Goal: Task Accomplishment & Management: Use online tool/utility

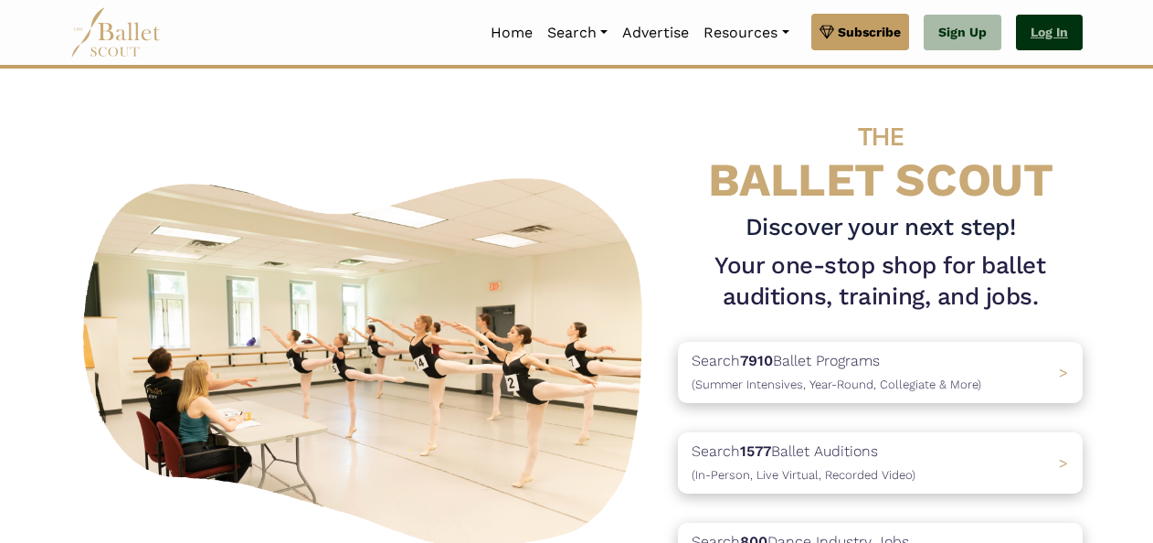
click at [1055, 39] on link "Log In" at bounding box center [1049, 33] width 67 height 37
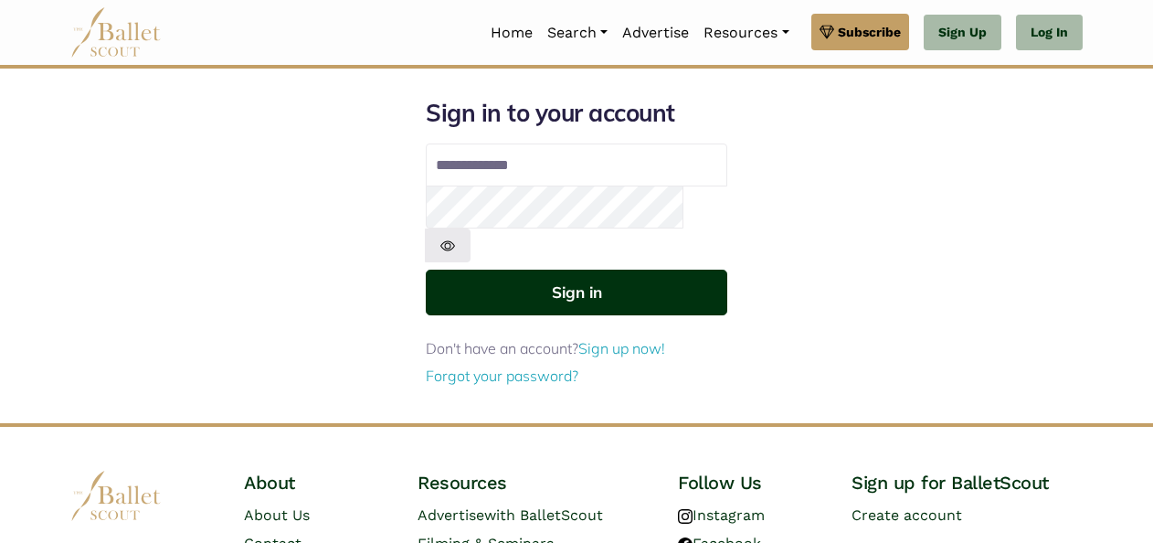
type input "**********"
click at [614, 269] on button "Sign in" at bounding box center [576, 291] width 301 height 45
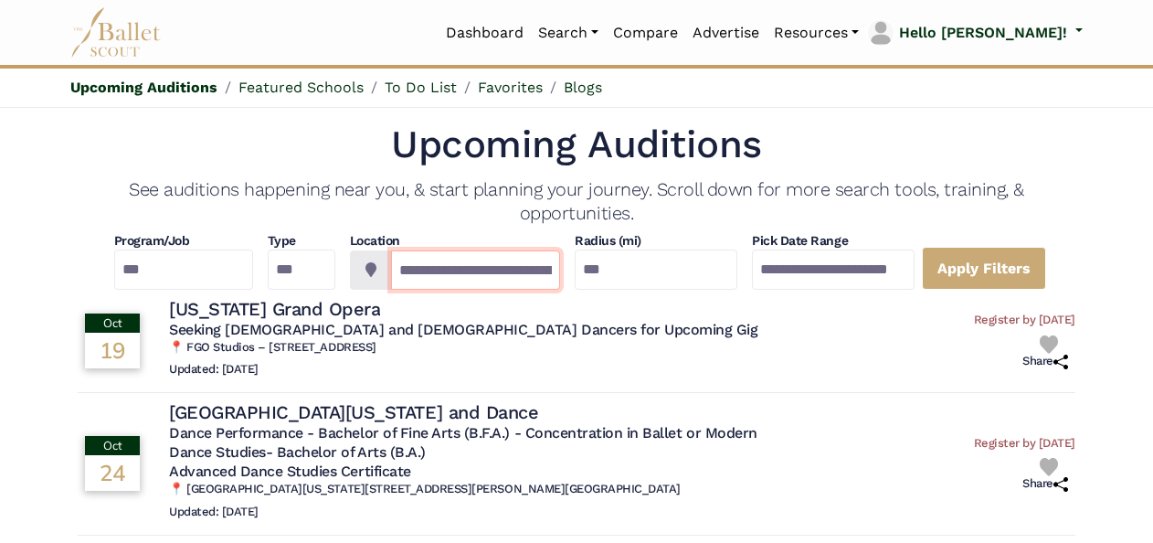
drag, startPoint x: 559, startPoint y: 266, endPoint x: 387, endPoint y: 277, distance: 172.1
click at [387, 277] on div "**********" at bounding box center [455, 269] width 211 height 39
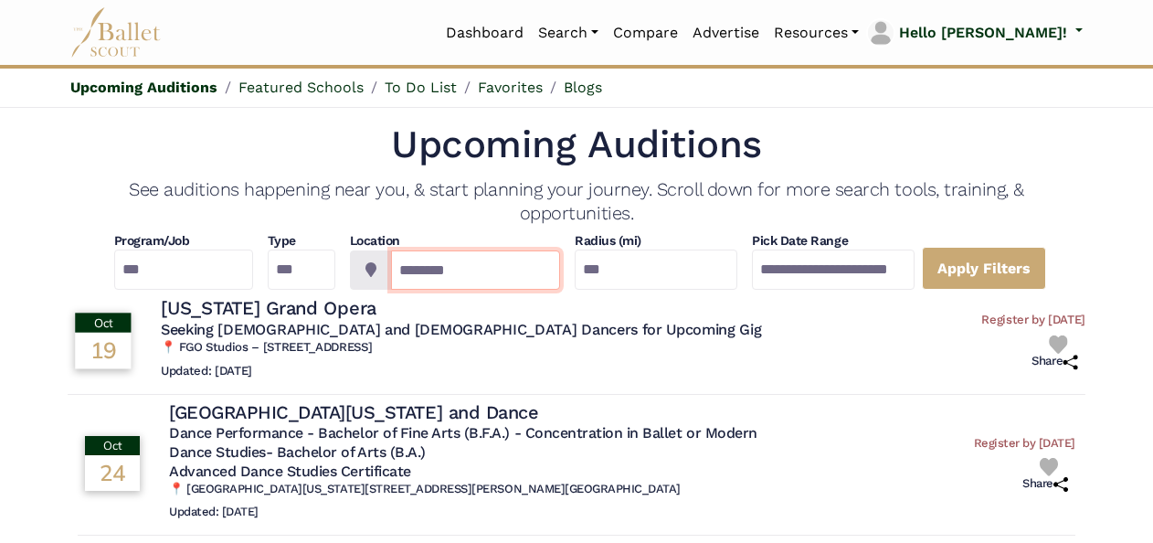
type input "********"
click at [749, 340] on div "Oct 19 Oct 19: Florida Grand Opera Seeking Male and Female Dancers for Upcoming…" at bounding box center [524, 341] width 913 height 90
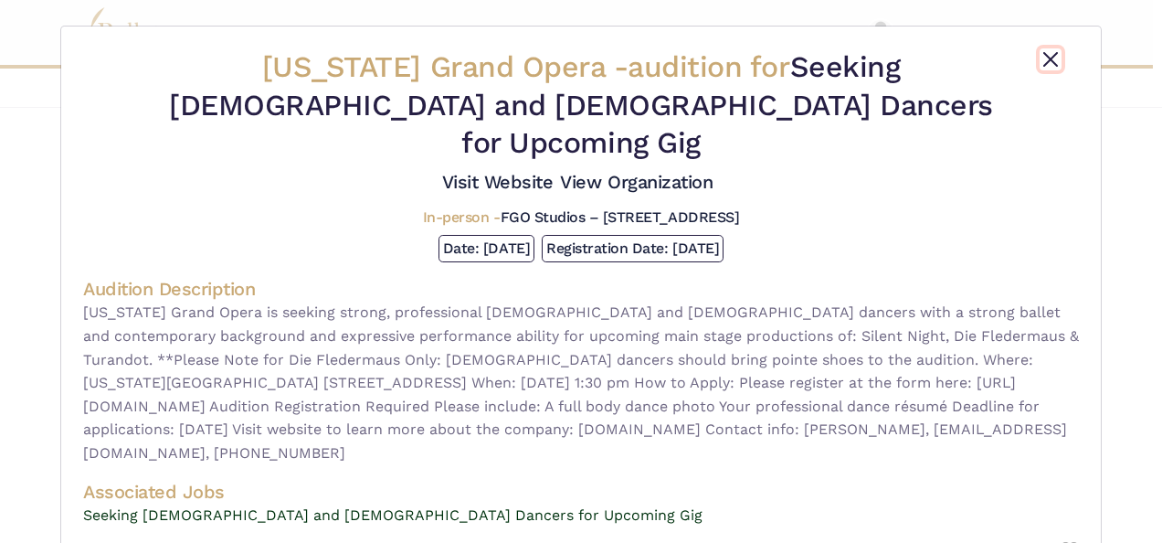
click at [1044, 52] on button "Close" at bounding box center [1050, 59] width 22 height 22
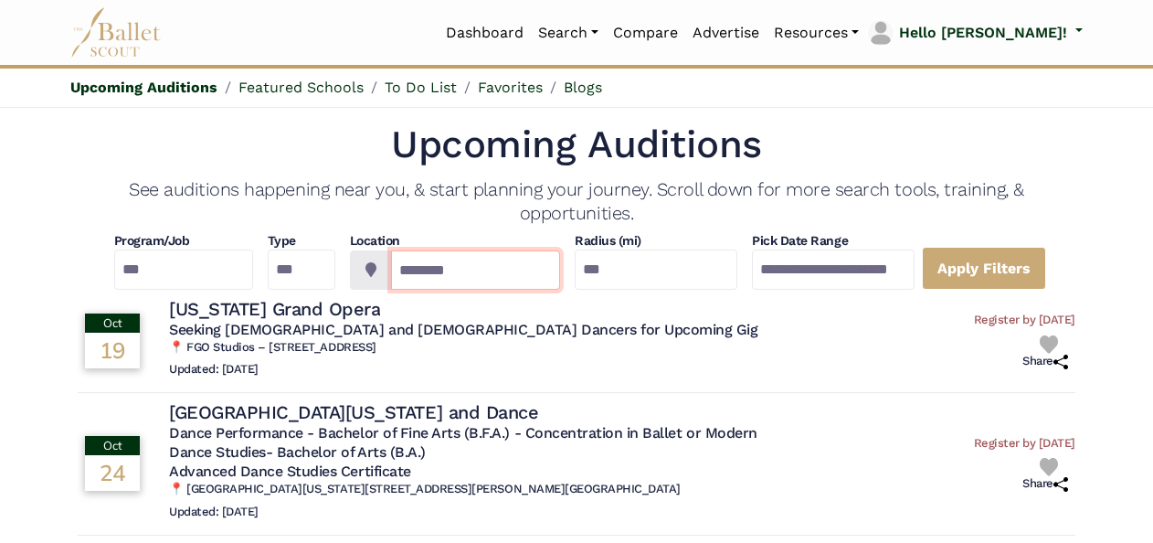
drag, startPoint x: 543, startPoint y: 259, endPoint x: 206, endPoint y: 286, distance: 338.1
click at [206, 286] on div "**********" at bounding box center [576, 261] width 997 height 58
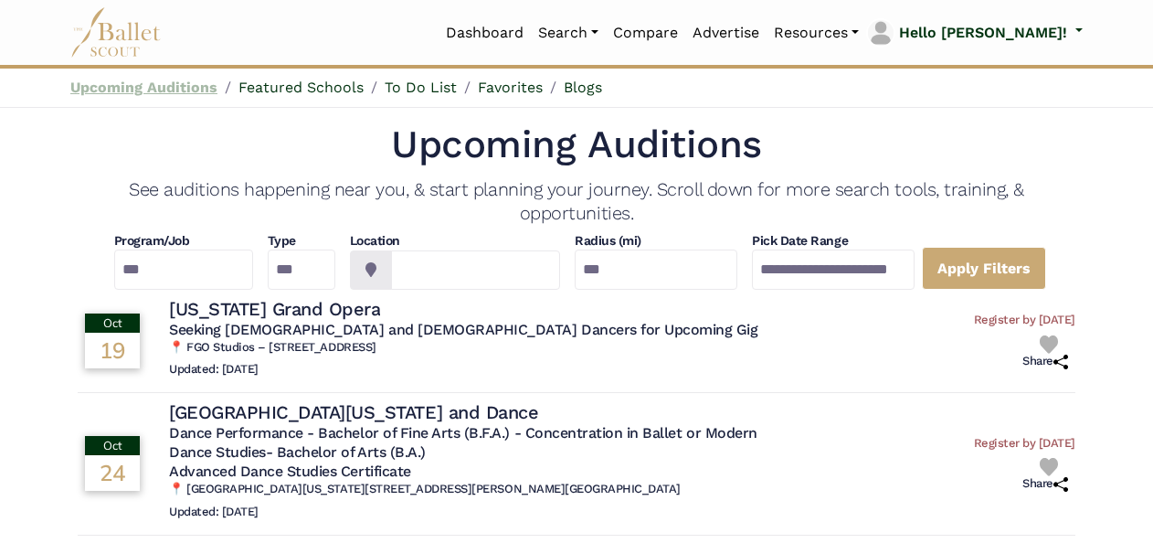
click at [164, 88] on link "Upcoming Auditions" at bounding box center [143, 87] width 147 height 17
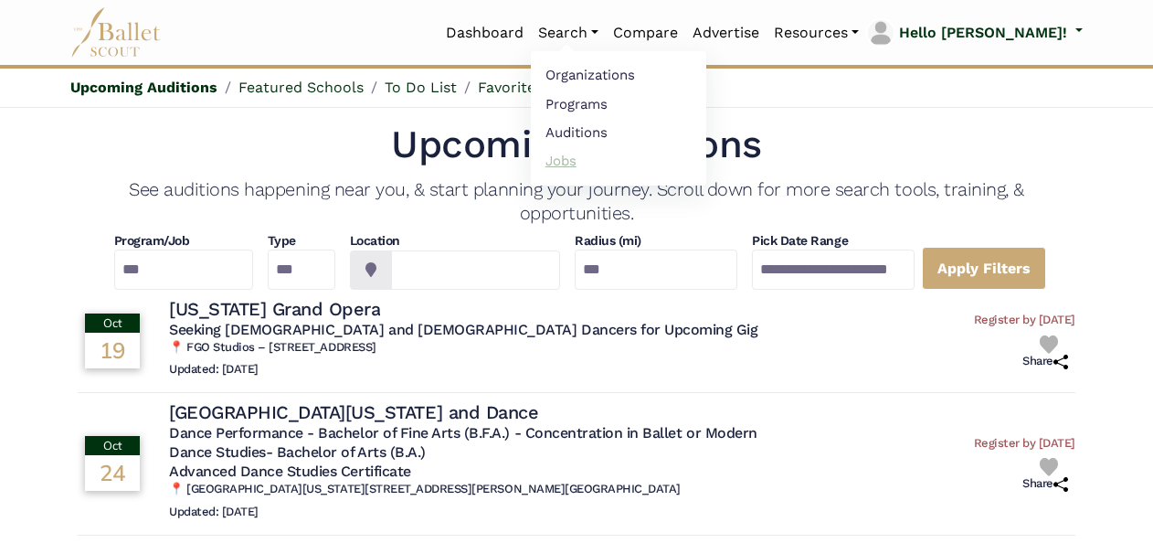
click at [624, 163] on link "Jobs" at bounding box center [618, 160] width 175 height 28
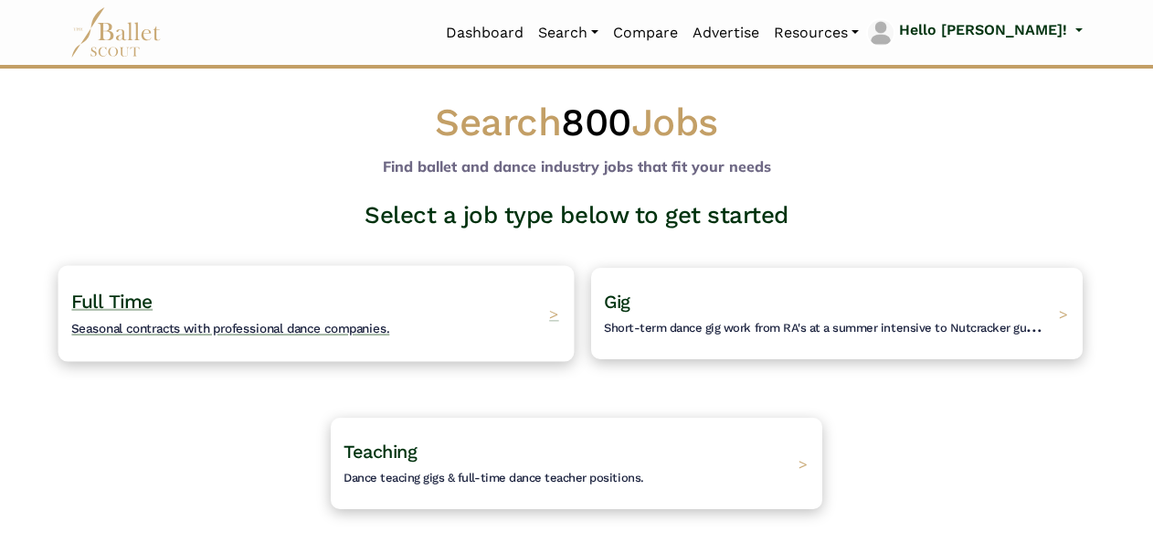
click at [437, 326] on div "Full Time Seasonal contracts with professional dance companies. >" at bounding box center [316, 313] width 516 height 96
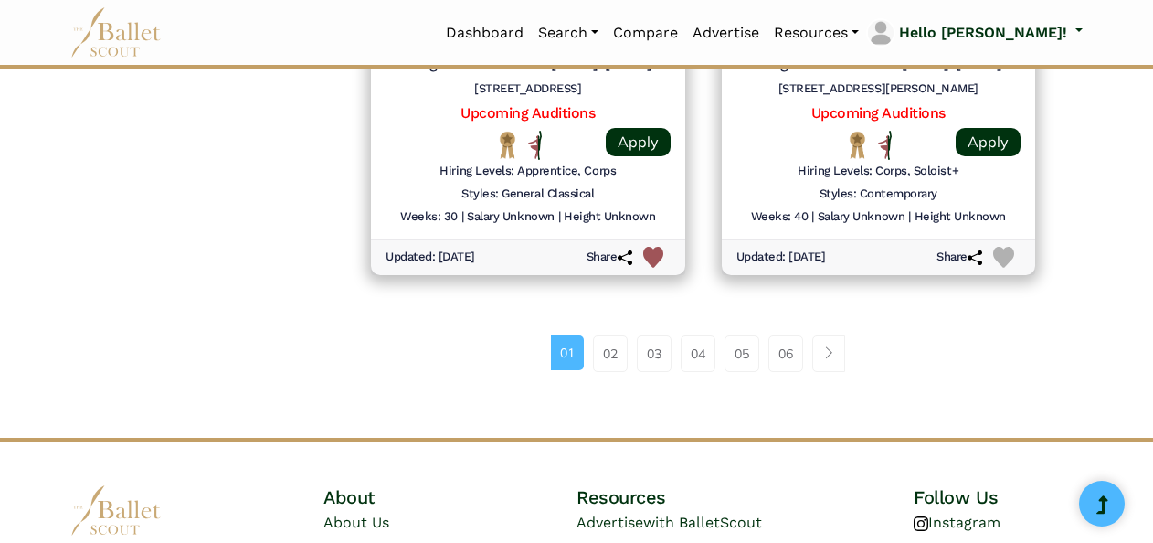
scroll to position [2703, 0]
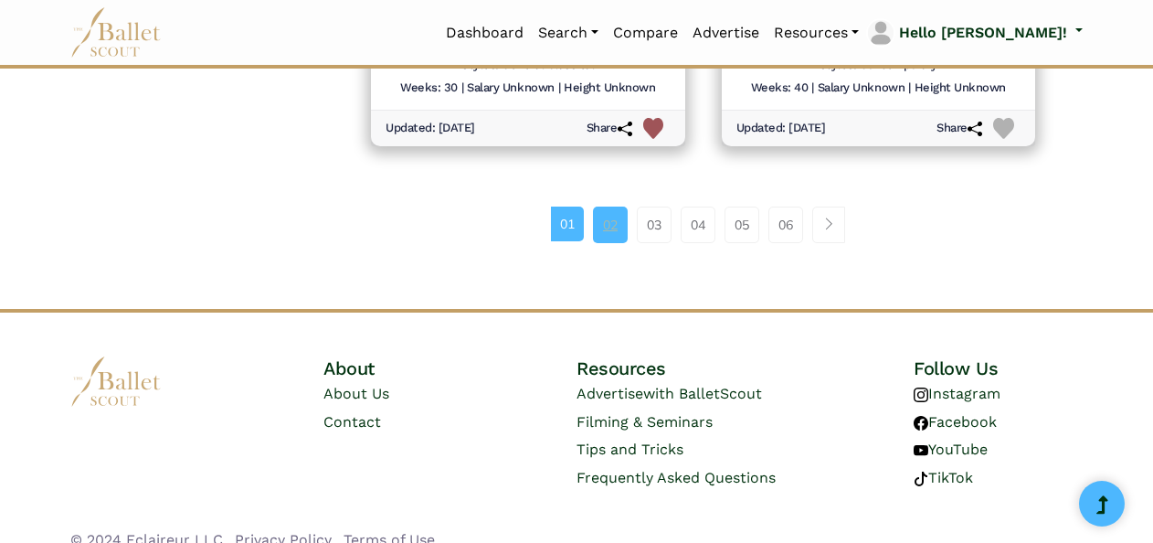
click at [622, 230] on link "02" at bounding box center [610, 224] width 35 height 37
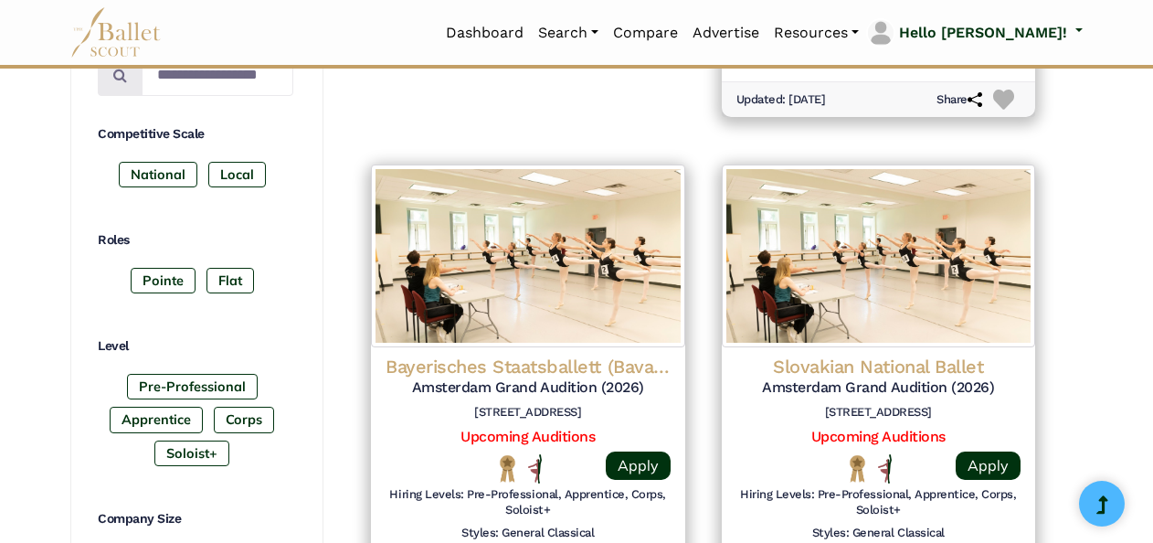
scroll to position [767, 0]
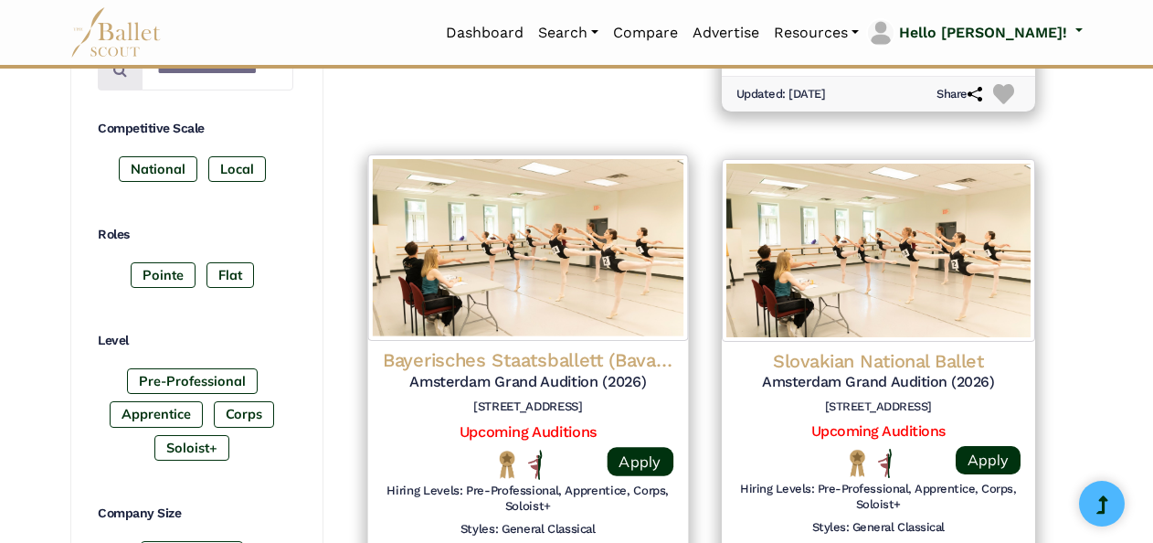
click at [642, 395] on div "Bayerisches Staatsballett (Bavarian State Ballet) Amsterdam Grand Audition (202…" at bounding box center [528, 385] width 290 height 74
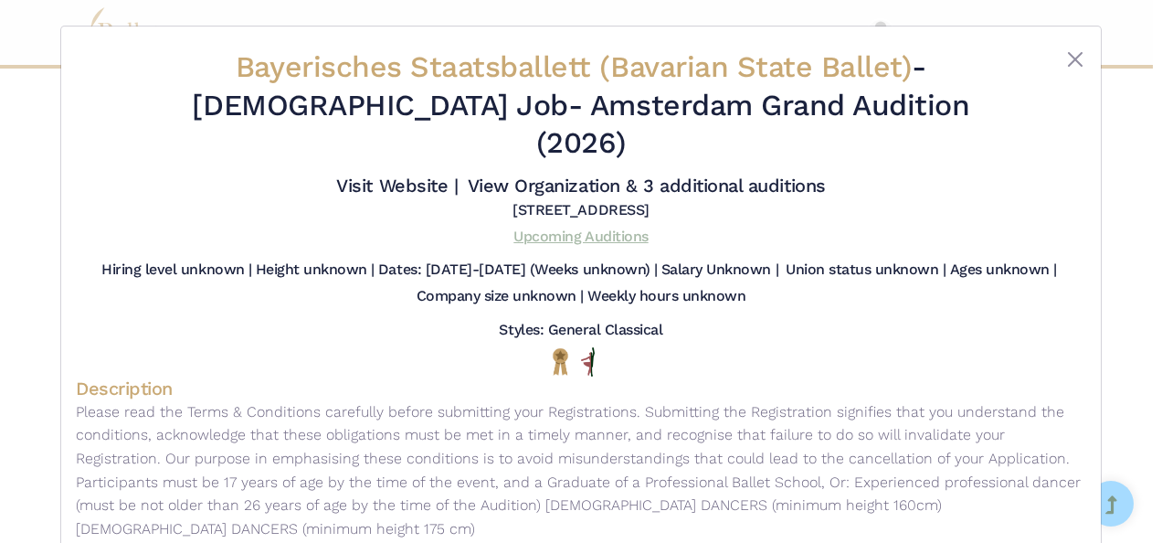
click at [617, 227] on link "Upcoming Auditions" at bounding box center [580, 235] width 134 height 17
drag, startPoint x: 1086, startPoint y: 51, endPoint x: 1075, endPoint y: 53, distance: 11.1
click at [1075, 53] on div "Bayerisches Staatsballett (Bavarian State Ballet) - Full Time Job - Amsterdam G…" at bounding box center [580, 320] width 1039 height 588
click at [1075, 53] on button "Close" at bounding box center [1075, 59] width 22 height 22
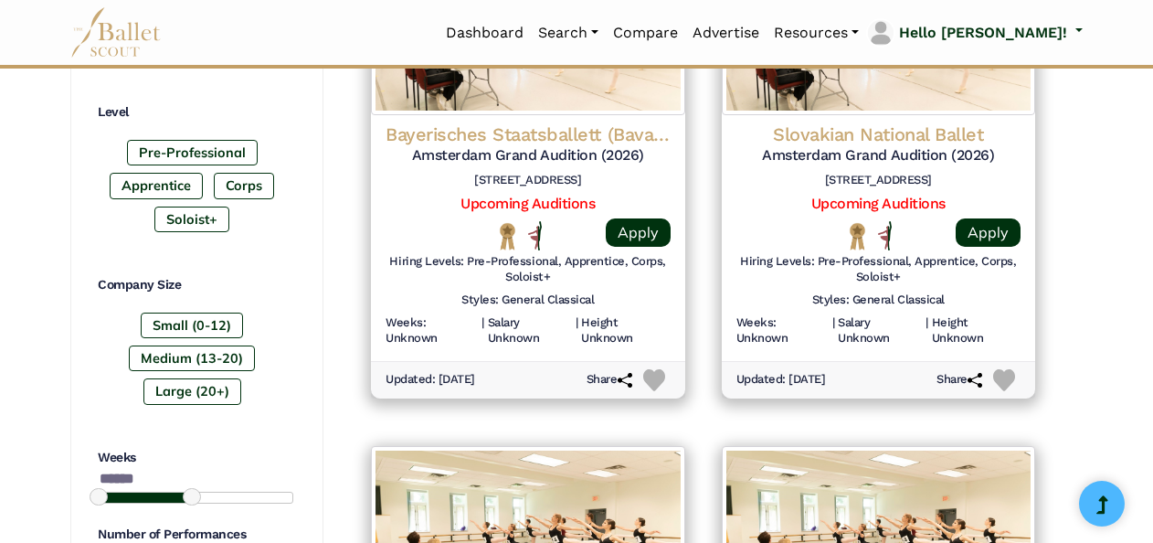
scroll to position [1015, 0]
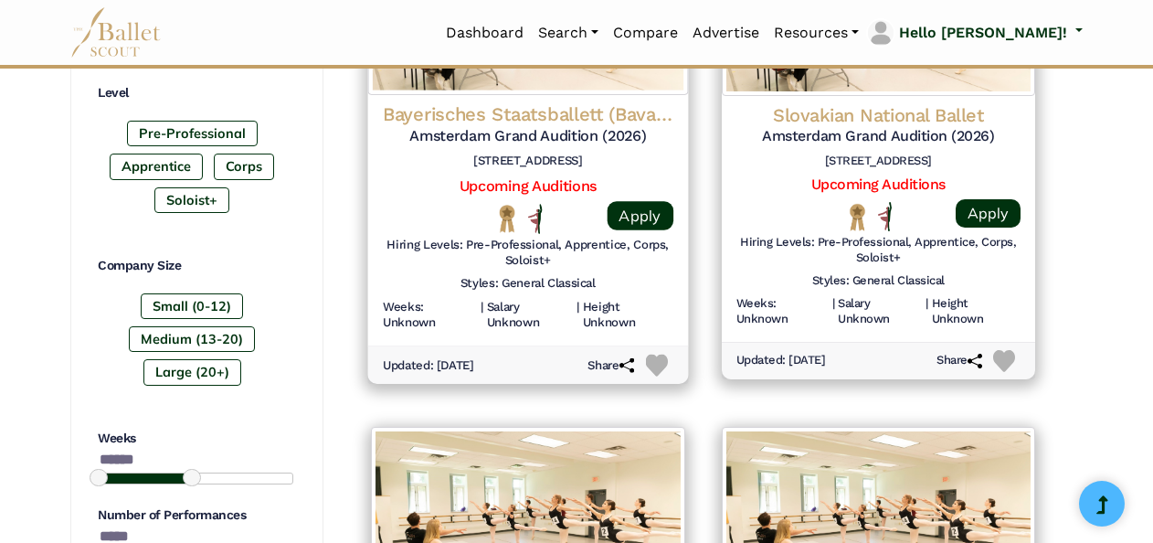
click at [657, 362] on img at bounding box center [656, 364] width 22 height 22
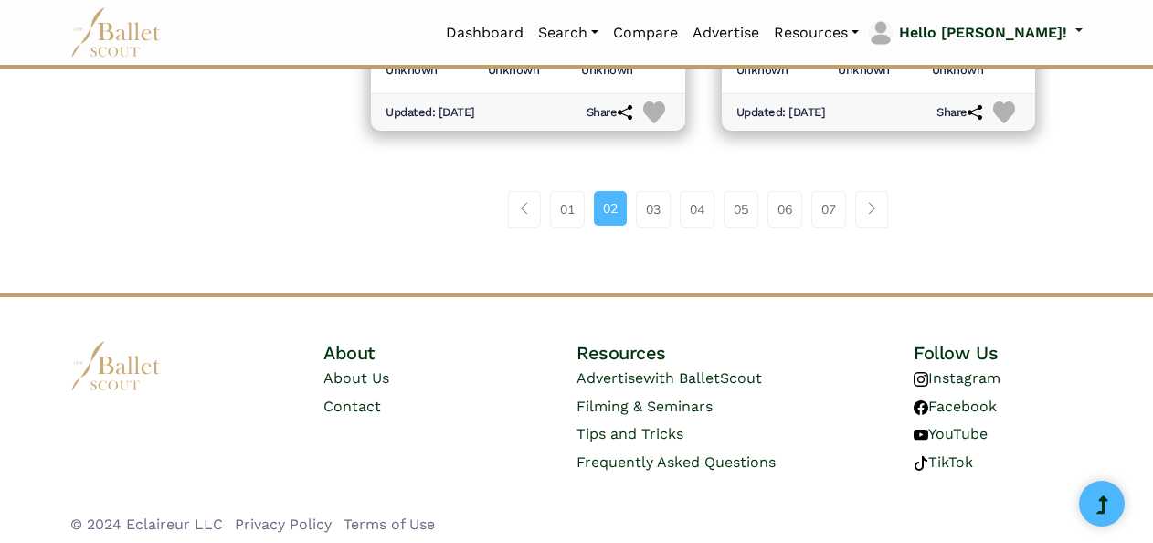
scroll to position [2808, 0]
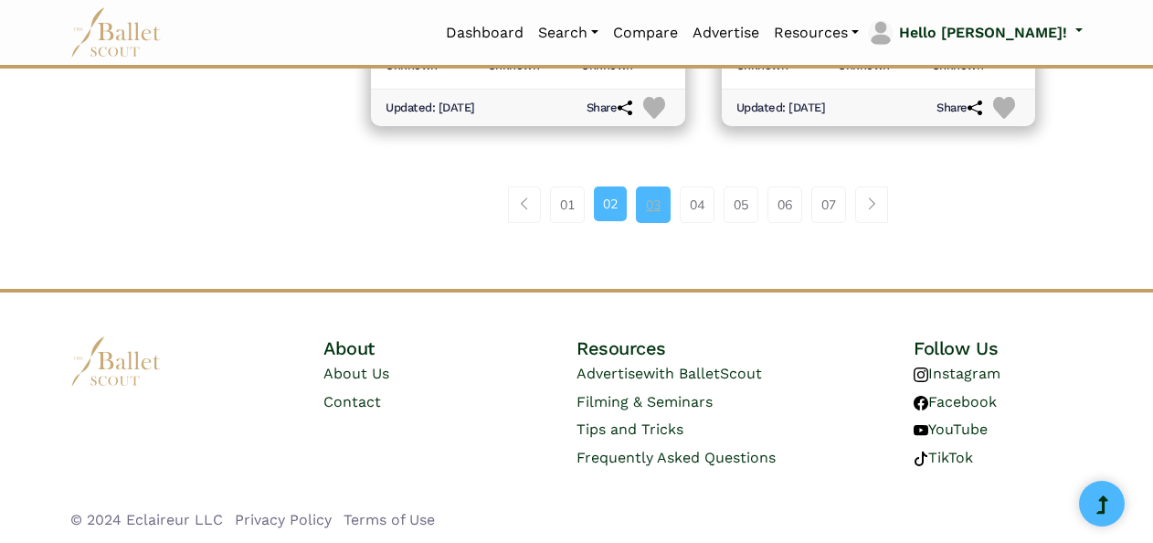
click at [663, 186] on link "03" at bounding box center [653, 204] width 35 height 37
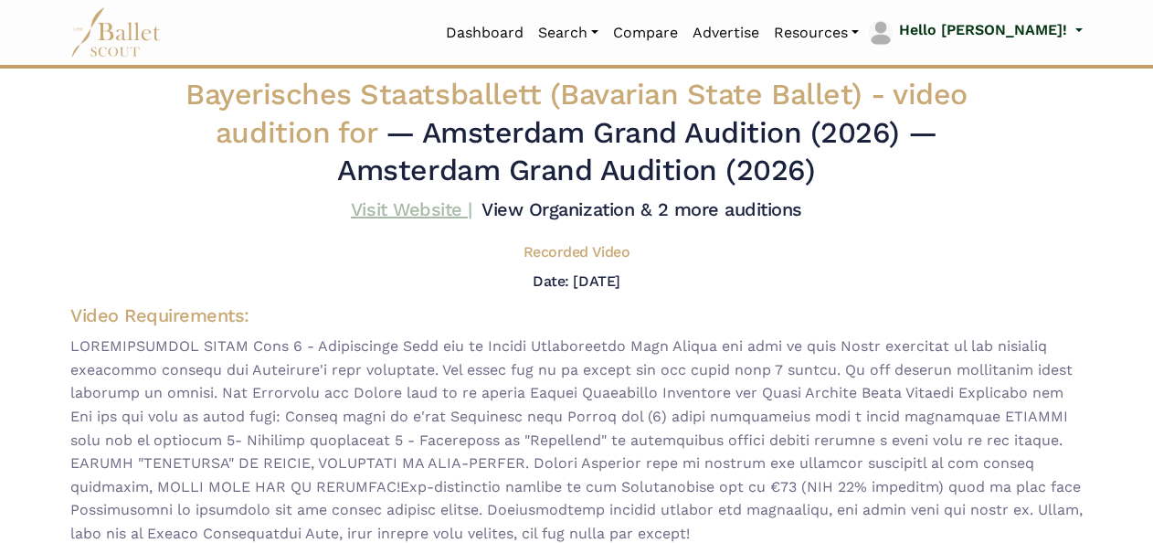
click at [407, 203] on link "Visit Website |" at bounding box center [411, 209] width 121 height 22
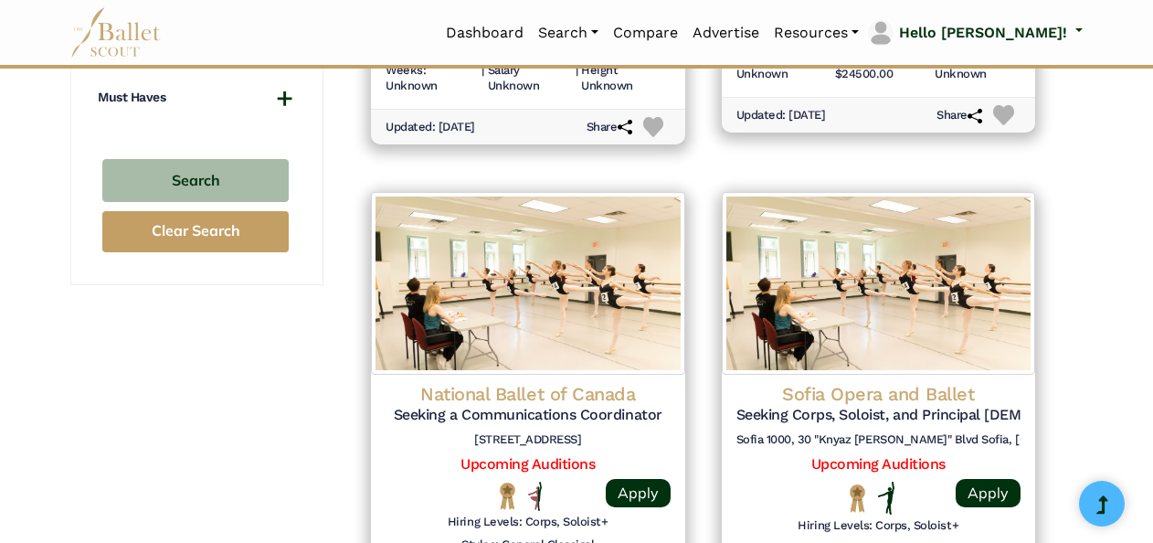
scroll to position [1886, 0]
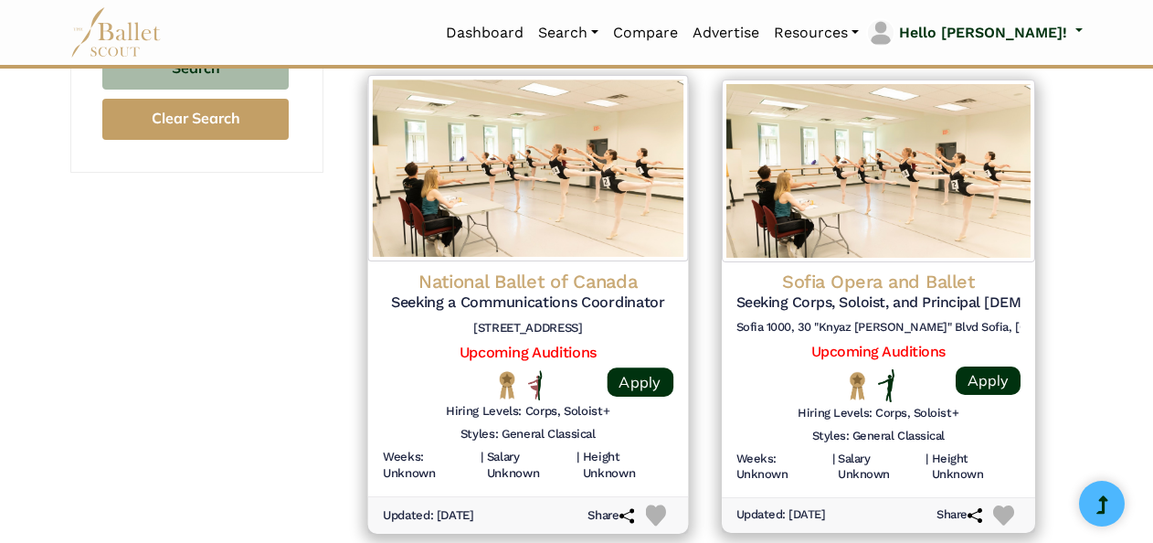
click at [665, 433] on div "Styles: General Classical" at bounding box center [528, 438] width 290 height 23
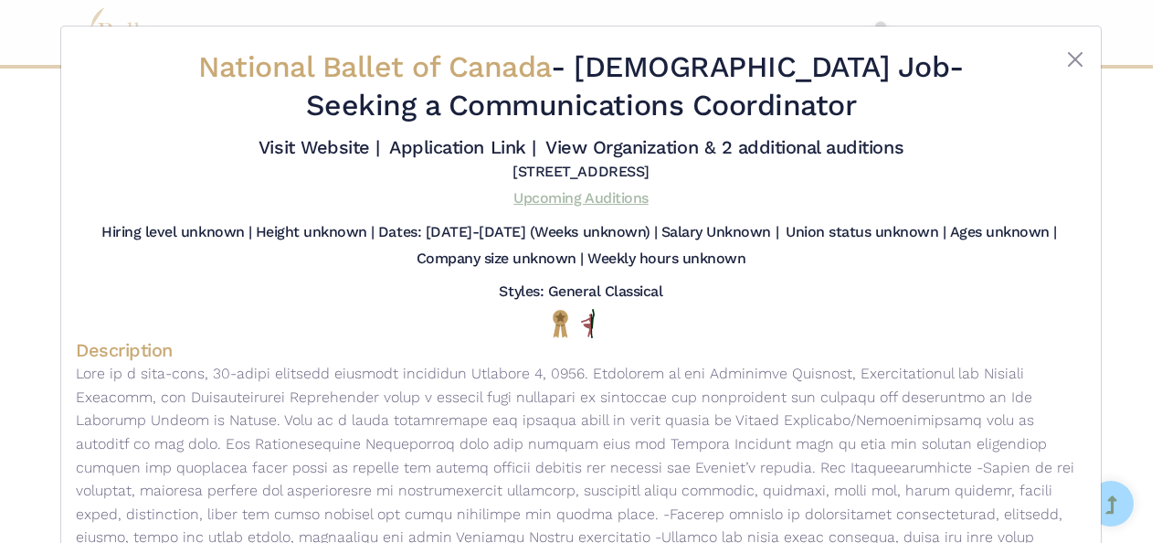
click at [607, 194] on link "Upcoming Auditions" at bounding box center [580, 197] width 134 height 17
click at [1071, 67] on button "Close" at bounding box center [1075, 59] width 22 height 22
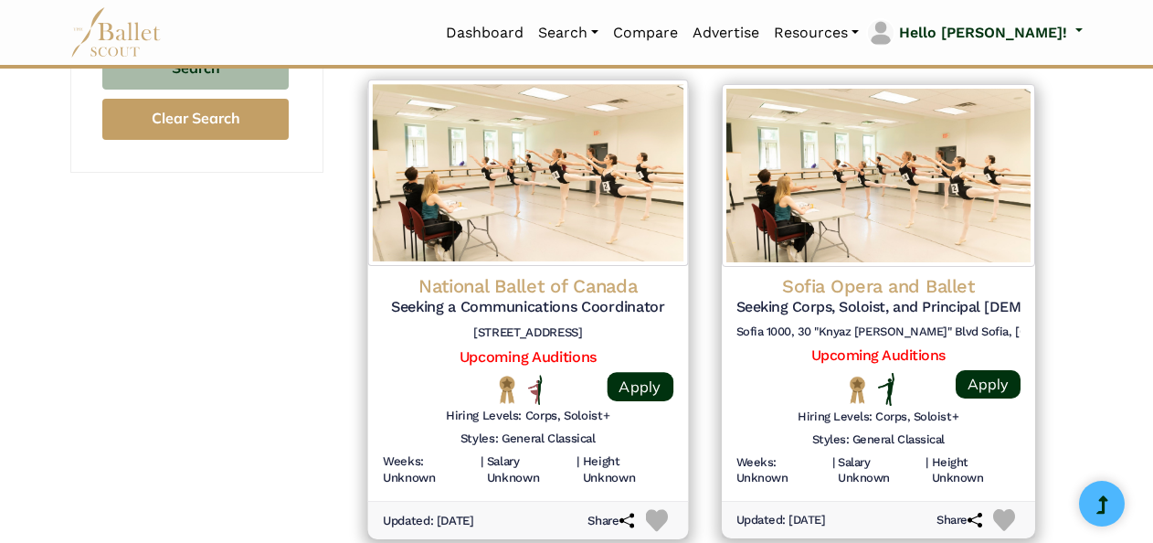
click at [652, 515] on img at bounding box center [656, 520] width 22 height 22
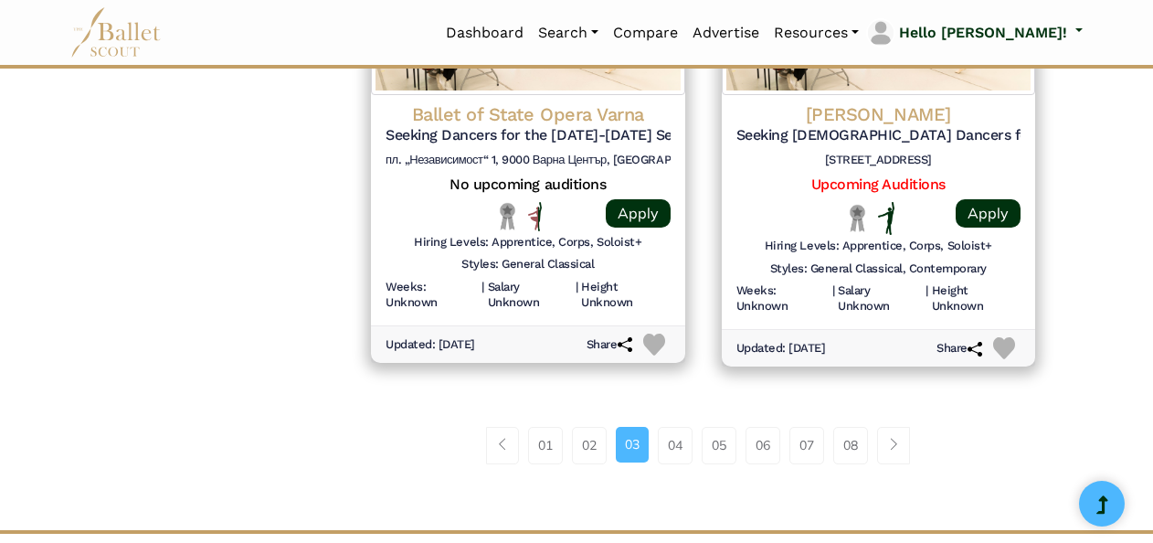
scroll to position [2580, 0]
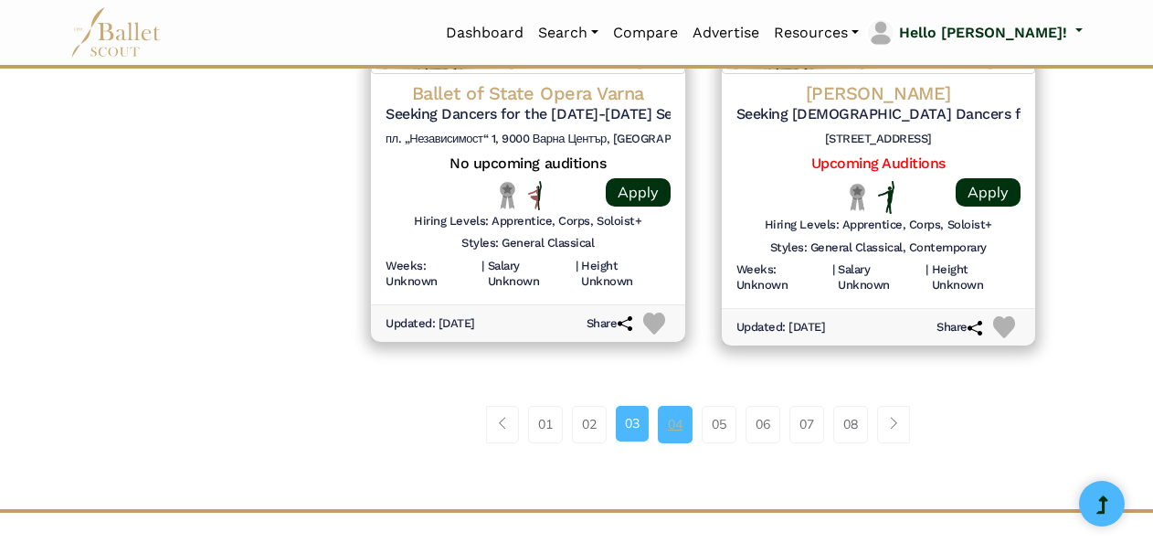
click at [673, 418] on link "04" at bounding box center [675, 424] width 35 height 37
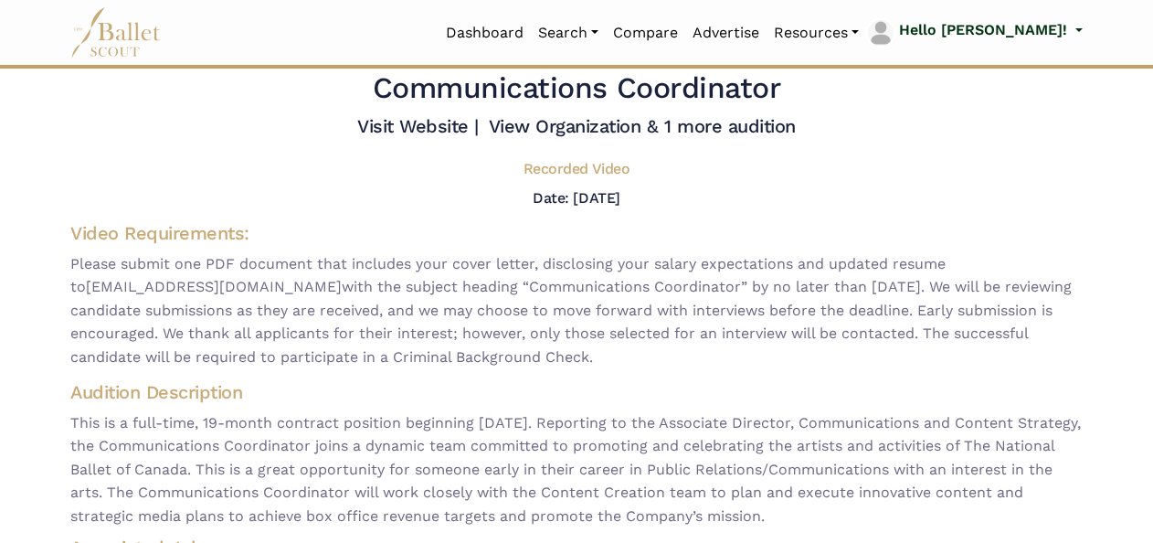
scroll to position [43, 0]
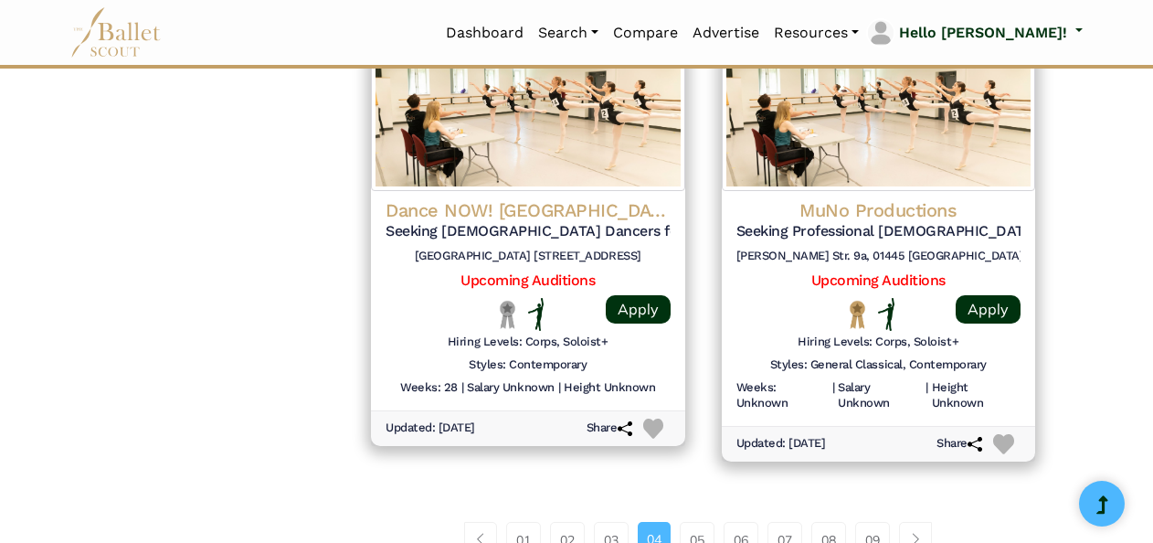
scroll to position [2521, 0]
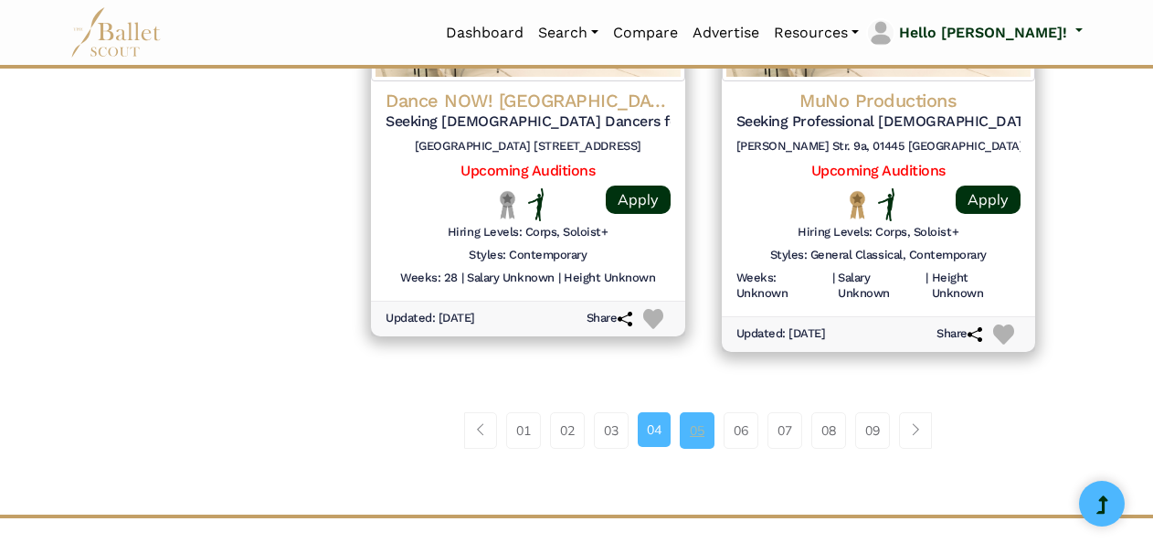
click at [707, 421] on link "05" at bounding box center [697, 430] width 35 height 37
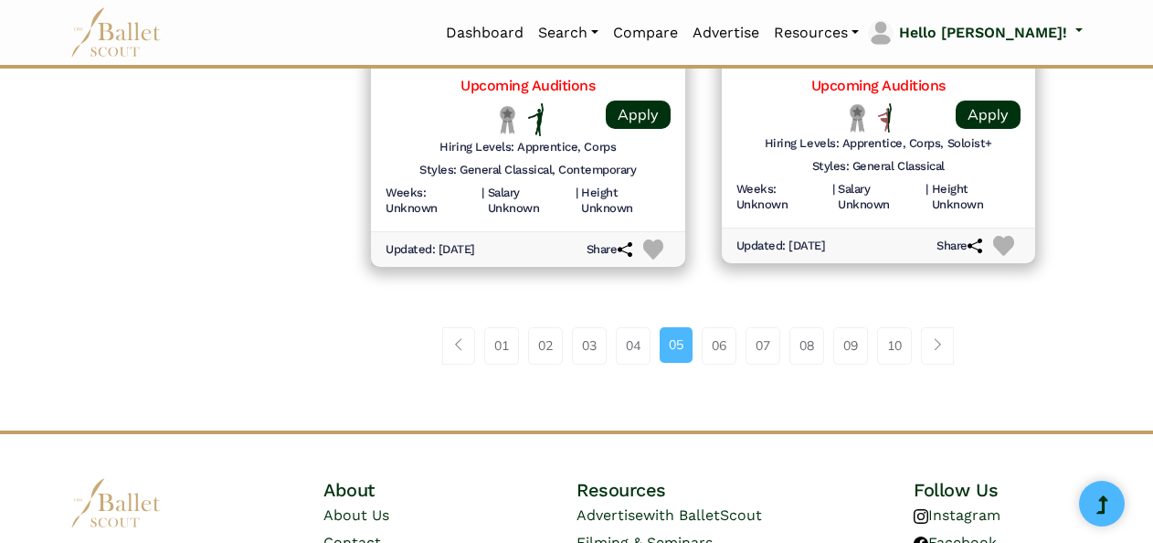
scroll to position [2740, 0]
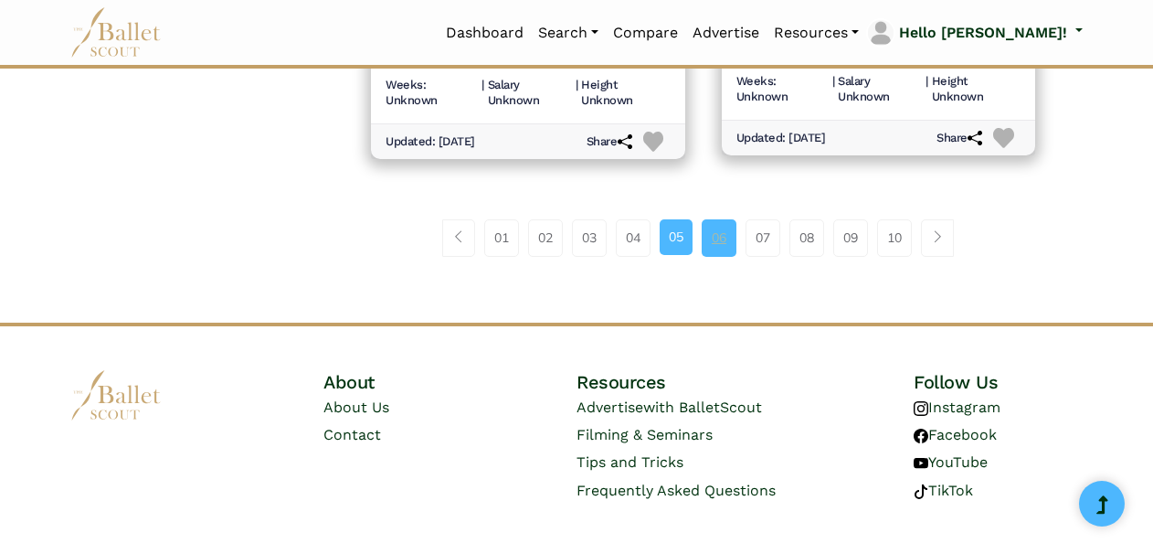
click at [731, 233] on link "06" at bounding box center [718, 237] width 35 height 37
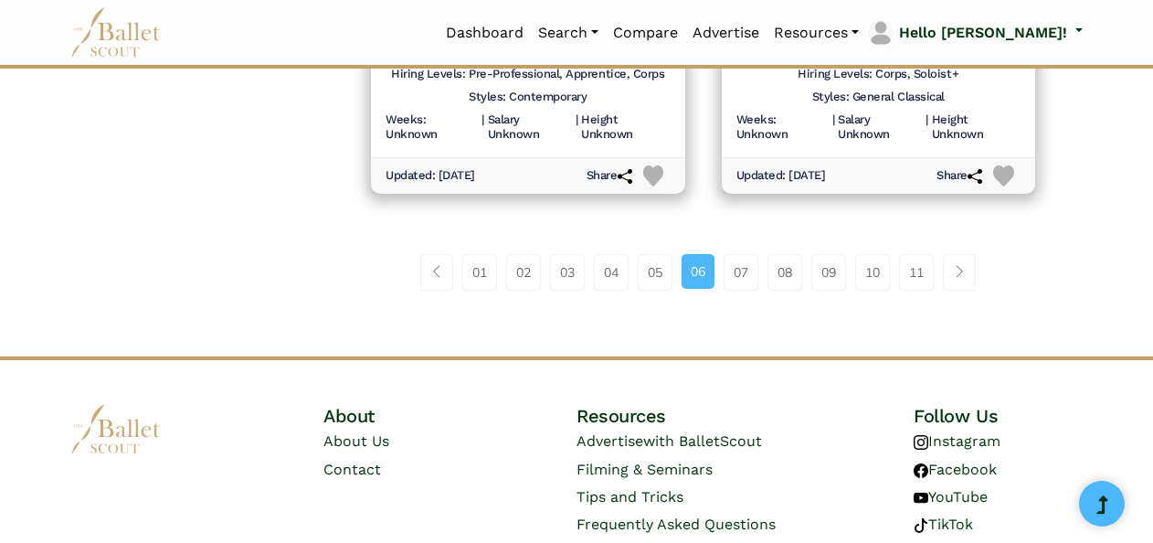
scroll to position [2703, 0]
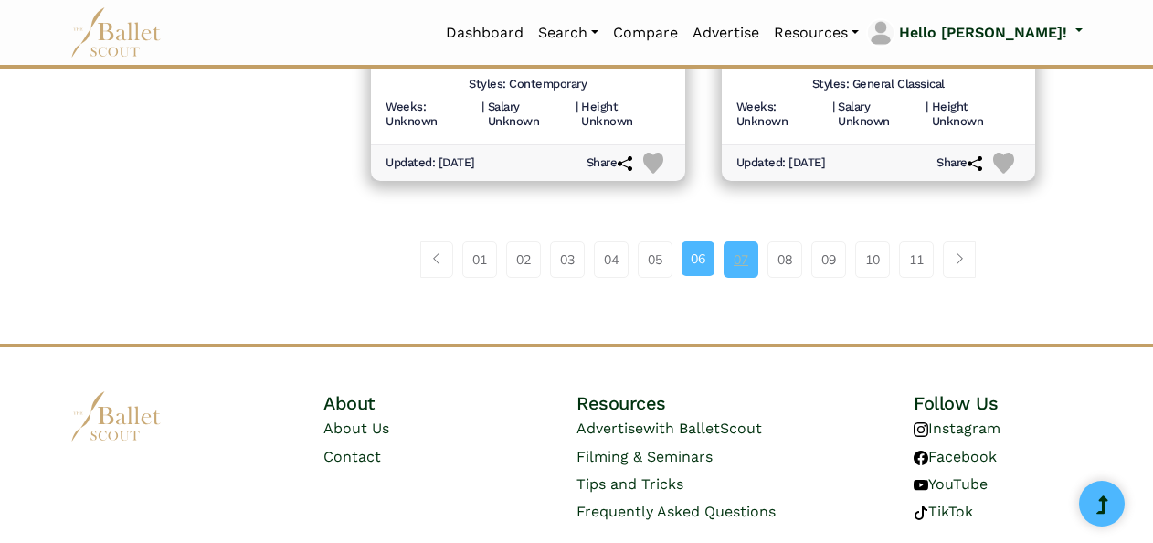
click at [745, 260] on link "07" at bounding box center [740, 259] width 35 height 37
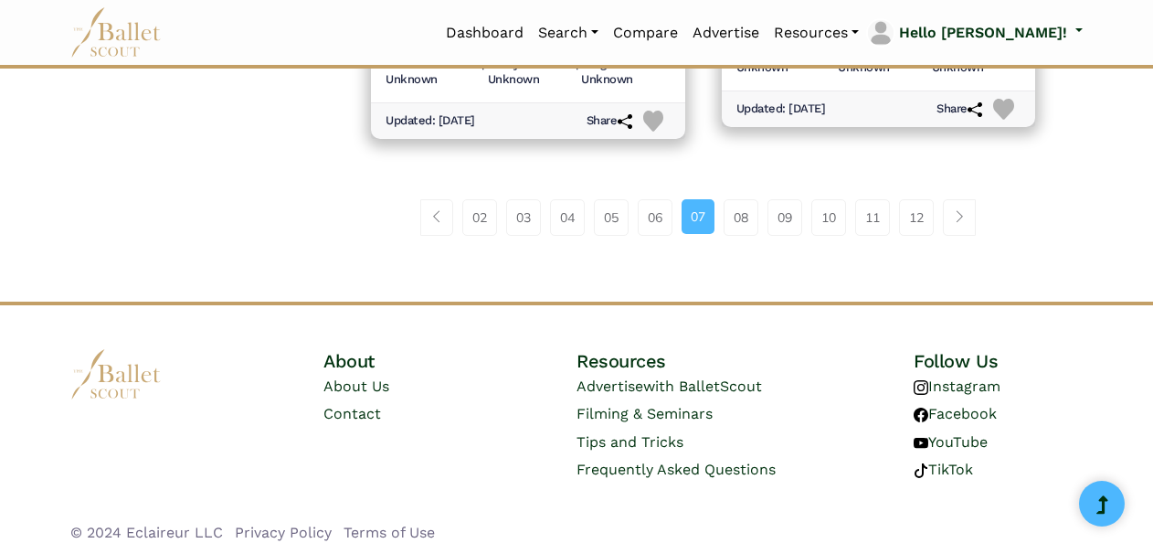
scroll to position [2769, 0]
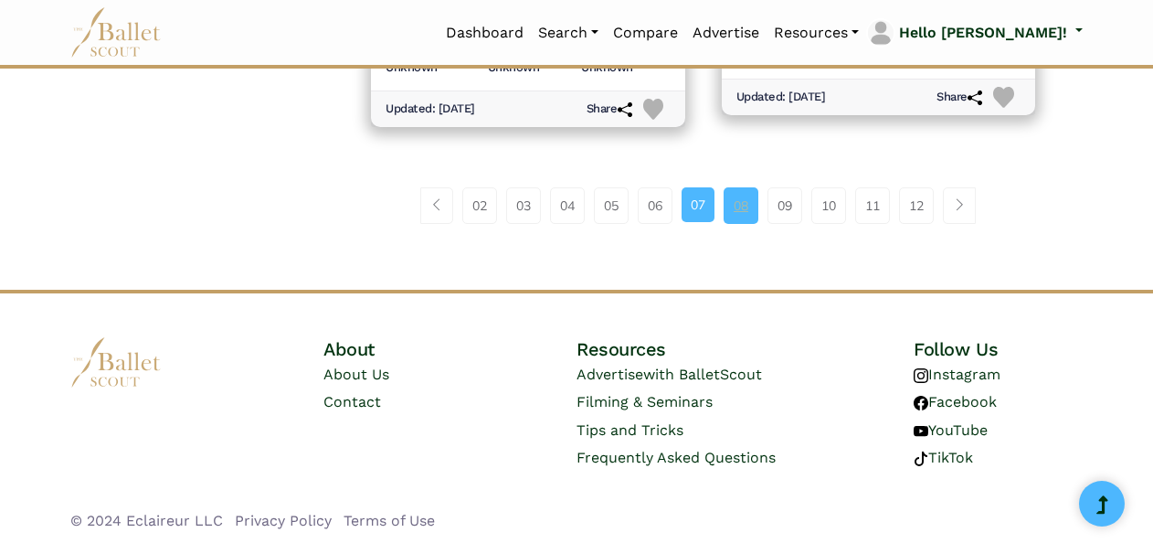
click at [736, 207] on link "08" at bounding box center [740, 205] width 35 height 37
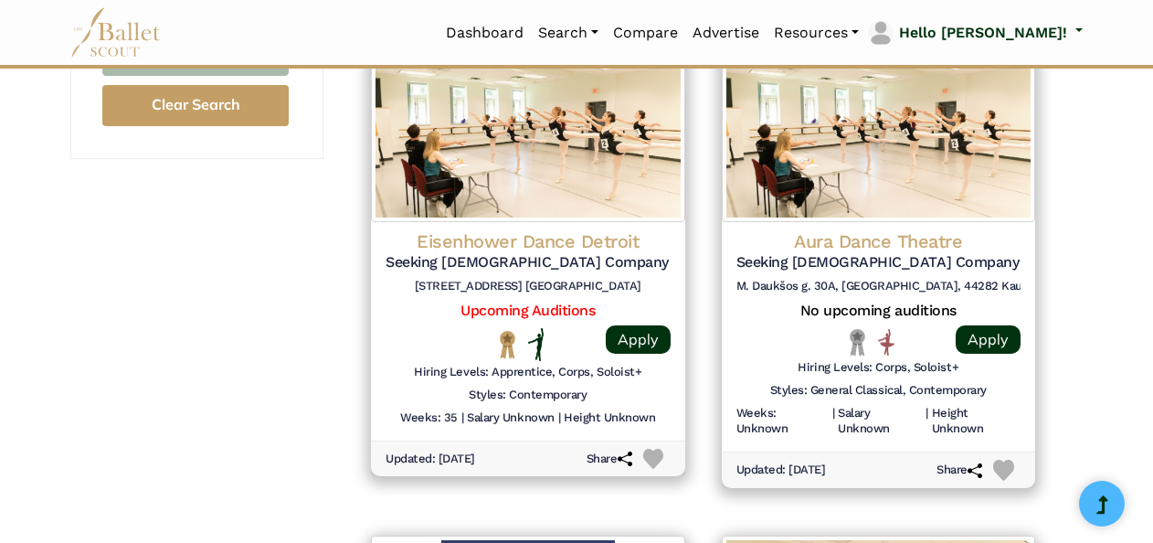
scroll to position [2009, 0]
